Goal: Transaction & Acquisition: Subscribe to service/newsletter

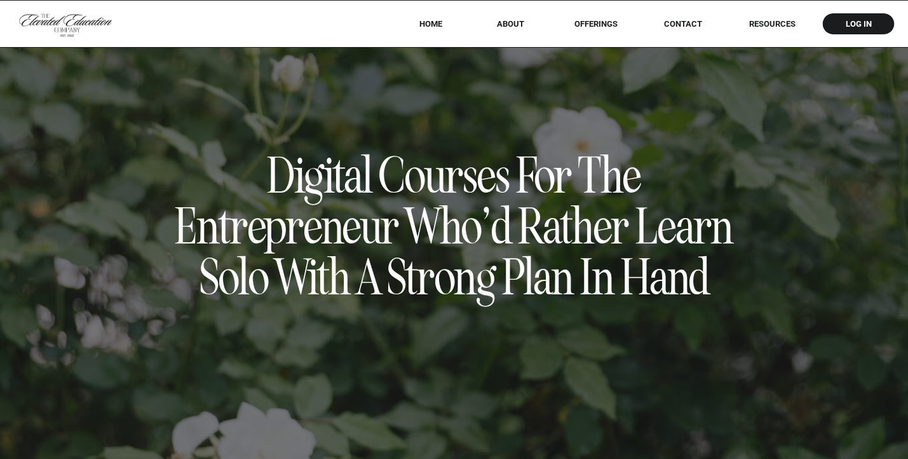
click at [589, 24] on nav "offerings" at bounding box center [595, 24] width 79 height 10
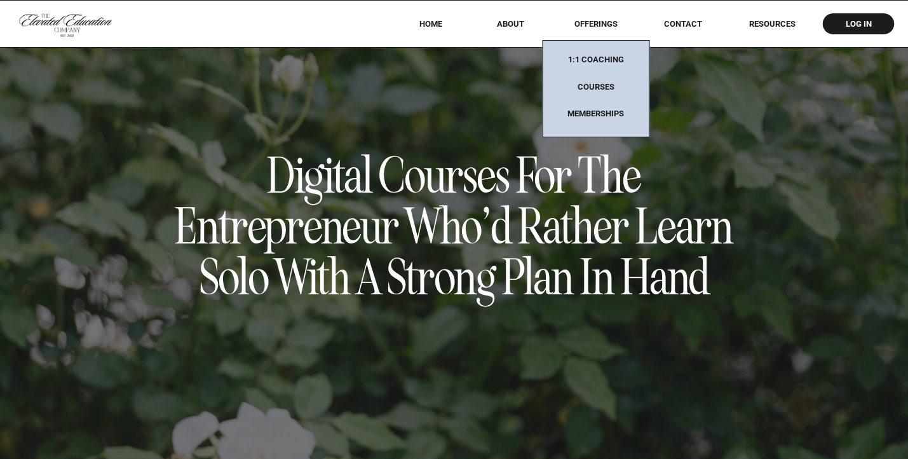
click at [592, 113] on nav "Memberships" at bounding box center [595, 114] width 79 height 11
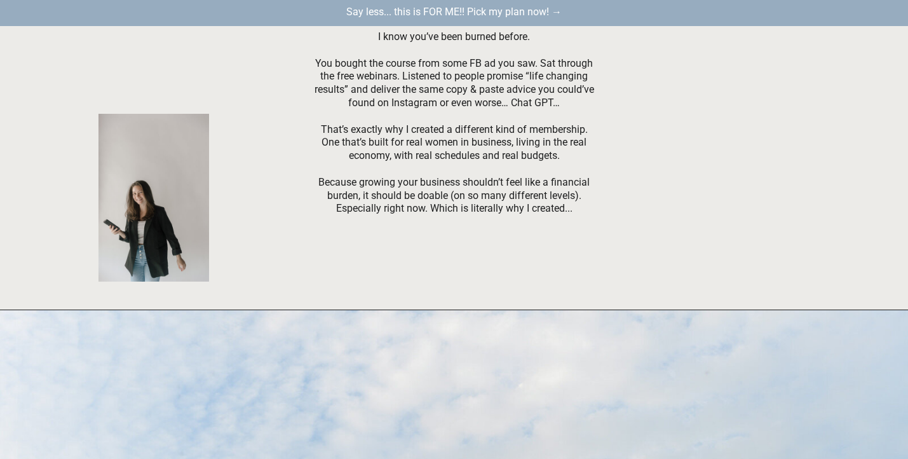
click at [466, 10] on p "Say less... this is FOR ME!! Pick my plan now! →" at bounding box center [454, 13] width 286 height 15
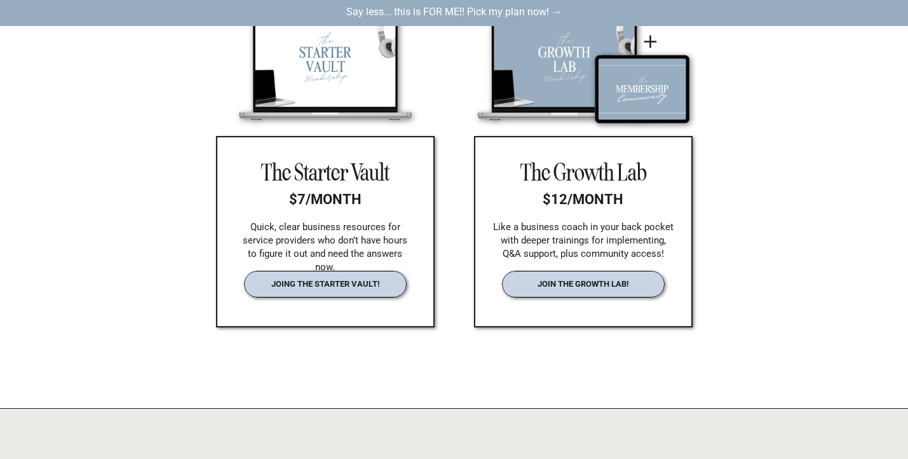
scroll to position [970, 0]
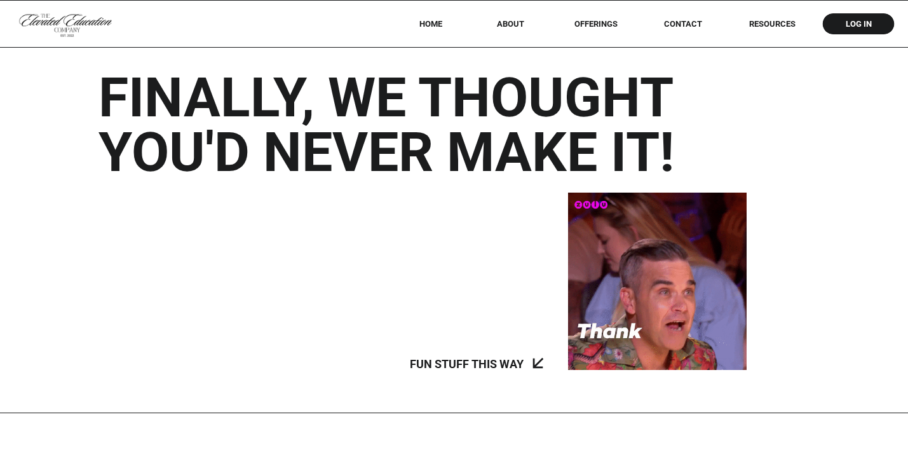
scroll to position [388, 0]
